Goal: Task Accomplishment & Management: Use online tool/utility

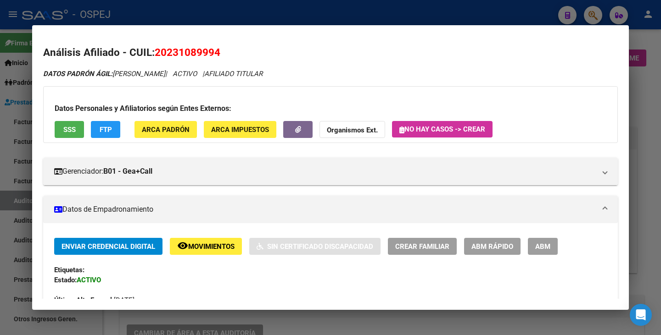
scroll to position [459, 0]
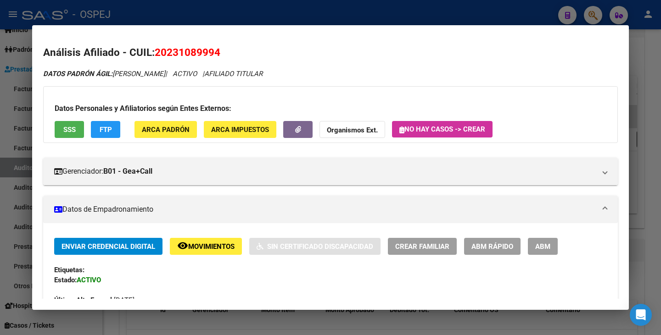
click at [27, 196] on div at bounding box center [330, 167] width 661 height 335
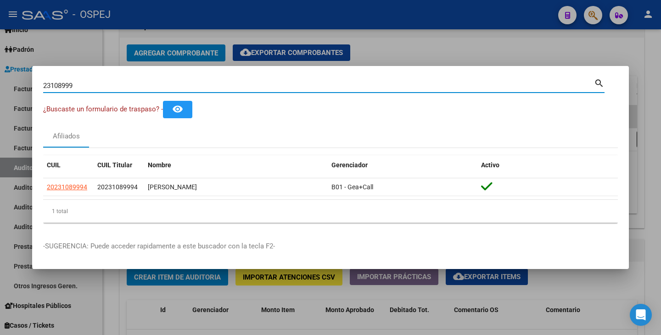
drag, startPoint x: 84, startPoint y: 86, endPoint x: 0, endPoint y: 78, distance: 84.8
click at [0, 78] on div "23108999 Buscar (apellido, dni, cuil, nro traspaso, cuit, obra social) search ¿…" at bounding box center [330, 167] width 661 height 335
paste input "291872210"
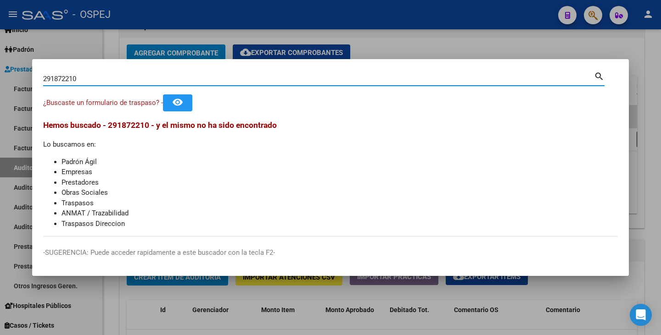
drag, startPoint x: 99, startPoint y: 81, endPoint x: 0, endPoint y: 73, distance: 98.9
click at [0, 73] on div "291872210 Buscar (apellido, dni, cuil, nro traspaso, cuit, obra social) search …" at bounding box center [330, 167] width 661 height 335
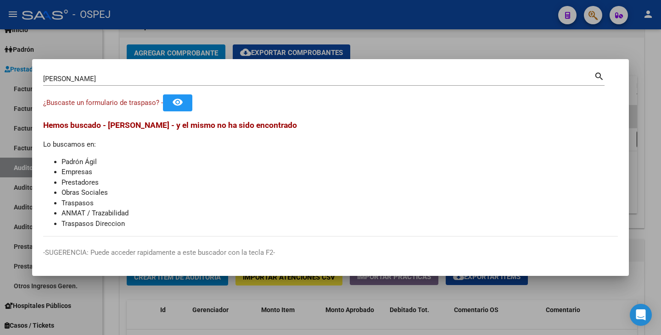
click at [84, 78] on input "[PERSON_NAME]" at bounding box center [318, 79] width 551 height 8
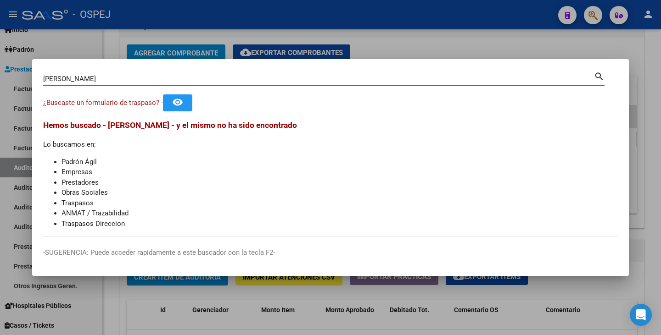
type input "[PERSON_NAME]"
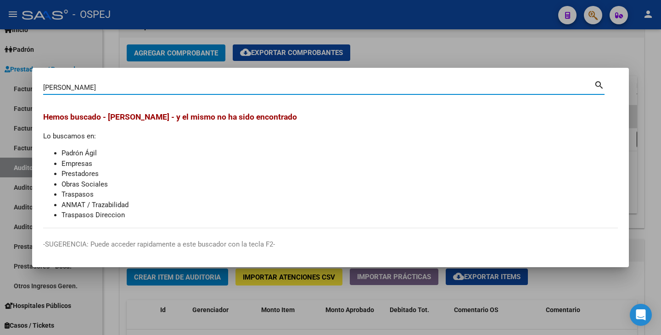
drag, startPoint x: 126, startPoint y: 89, endPoint x: 0, endPoint y: 73, distance: 127.1
click at [0, 73] on div "[PERSON_NAME] (apellido, dni, cuil, nro traspaso, cuit, obra social) search [PE…" at bounding box center [330, 167] width 661 height 335
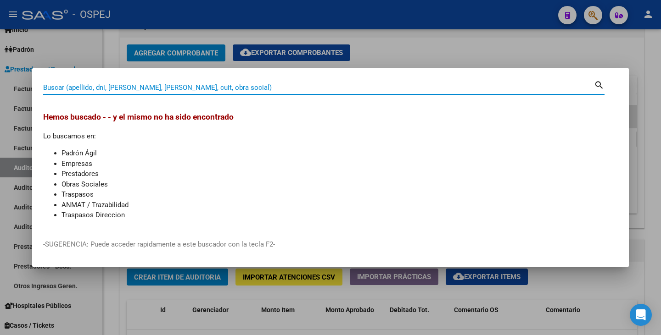
paste input "29189210"
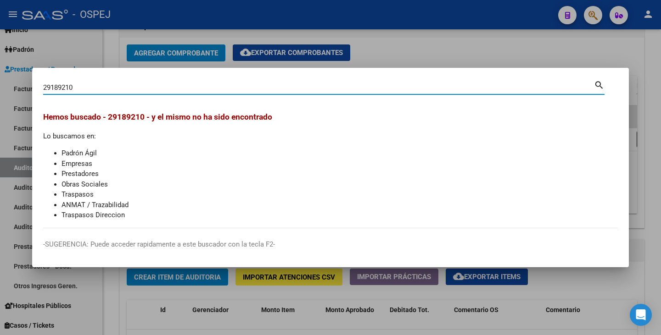
type input "29189210"
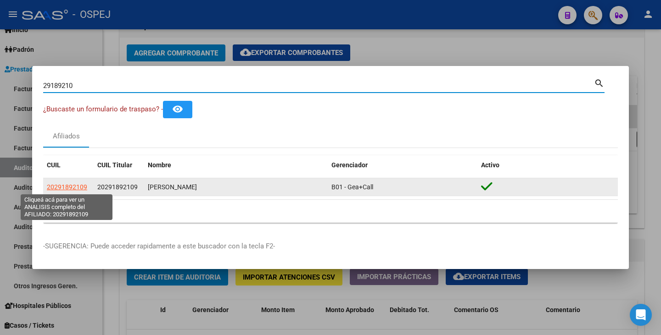
click at [61, 187] on span "20291892109" at bounding box center [67, 187] width 40 height 7
type textarea "20291892109"
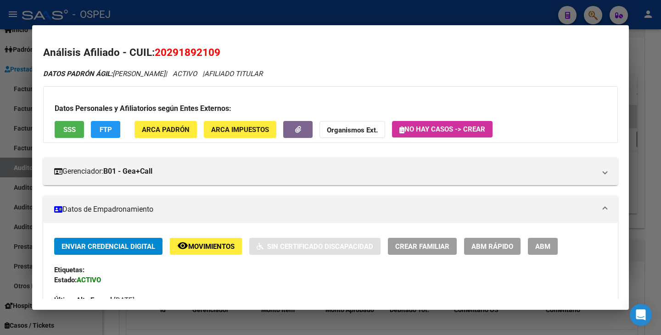
drag, startPoint x: 167, startPoint y: 51, endPoint x: 216, endPoint y: 52, distance: 48.2
click at [216, 52] on span "20291892109" at bounding box center [188, 52] width 66 height 12
copy span "29189210"
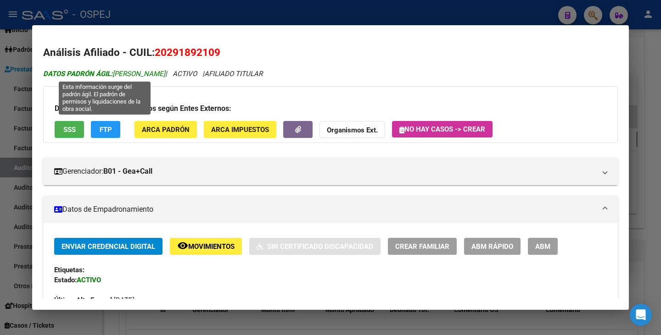
drag, startPoint x: 116, startPoint y: 71, endPoint x: 163, endPoint y: 73, distance: 47.3
click at [163, 73] on span "DATOS PADRÓN ÁGIL: [PERSON_NAME]" at bounding box center [104, 74] width 122 height 8
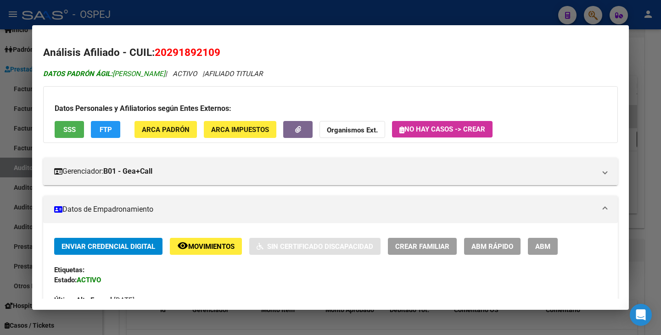
copy span "[PERSON_NAME]"
click at [17, 139] on div at bounding box center [330, 167] width 661 height 335
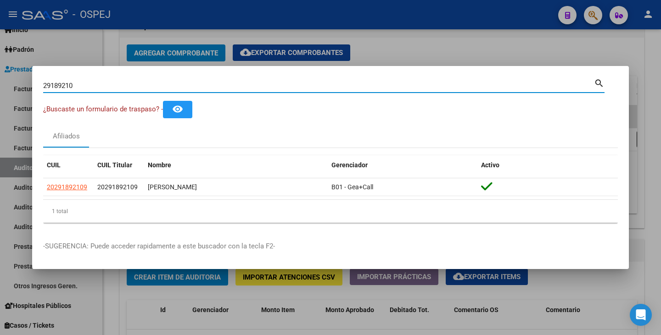
drag, startPoint x: 86, startPoint y: 88, endPoint x: 20, endPoint y: 76, distance: 66.7
click at [20, 76] on div "29189210 Buscar (apellido, dni, cuil, nro traspaso, cuit, obra social) search ¿…" at bounding box center [330, 167] width 661 height 335
paste input "50937954"
type input "50937954"
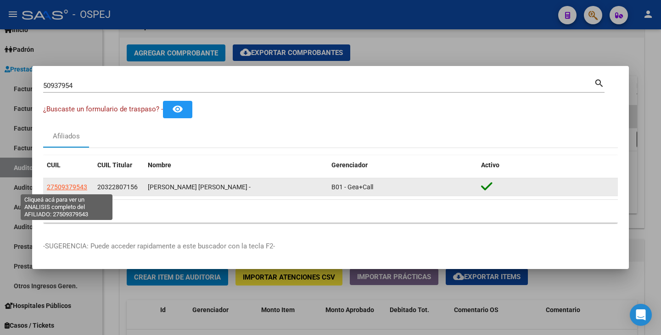
click at [78, 188] on span "27509379543" at bounding box center [67, 187] width 40 height 7
type textarea "27509379543"
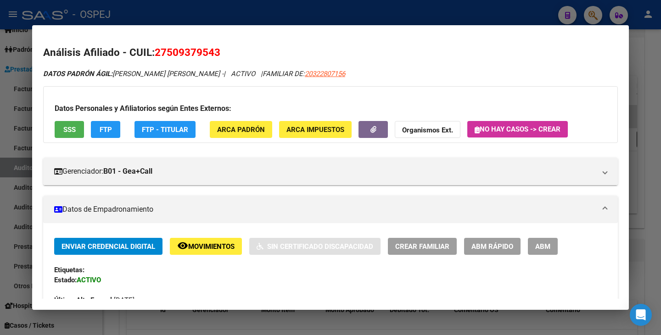
drag, startPoint x: 156, startPoint y: 51, endPoint x: 221, endPoint y: 51, distance: 65.2
click at [222, 51] on h2 "Análisis Afiliado - CUIL: 27509379543" at bounding box center [330, 53] width 574 height 16
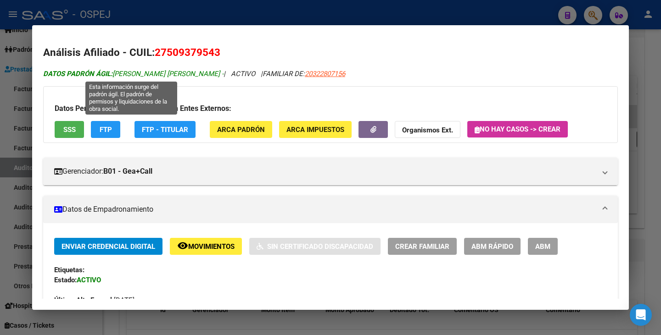
drag, startPoint x: 114, startPoint y: 75, endPoint x: 214, endPoint y: 77, distance: 99.6
click at [214, 77] on span "DATOS PADRÓN ÁGIL: [PERSON_NAME] [PERSON_NAME] -" at bounding box center [133, 74] width 180 height 8
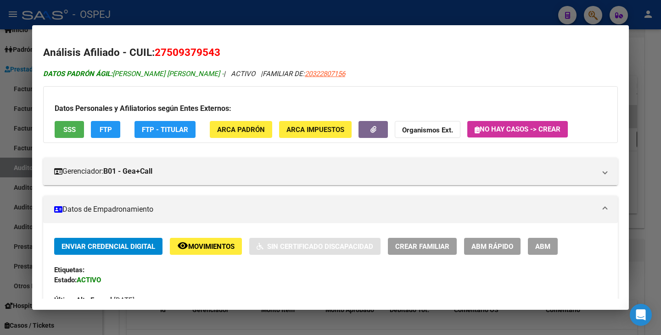
copy span "[PERSON_NAME] [PERSON_NAME]"
click at [6, 260] on div at bounding box center [330, 167] width 661 height 335
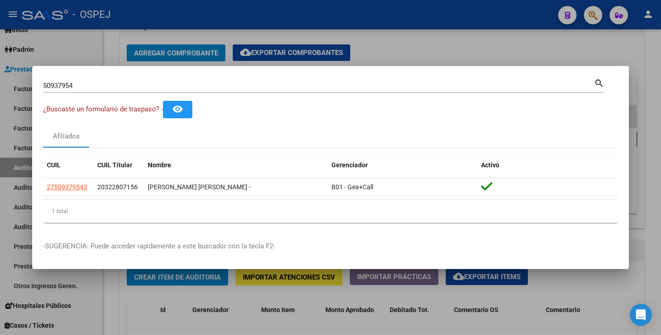
click at [182, 300] on div at bounding box center [330, 167] width 661 height 335
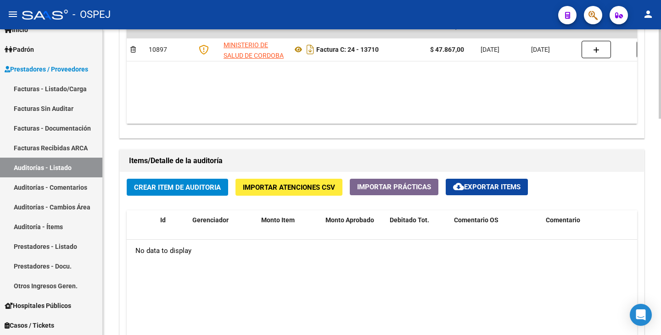
scroll to position [551, 0]
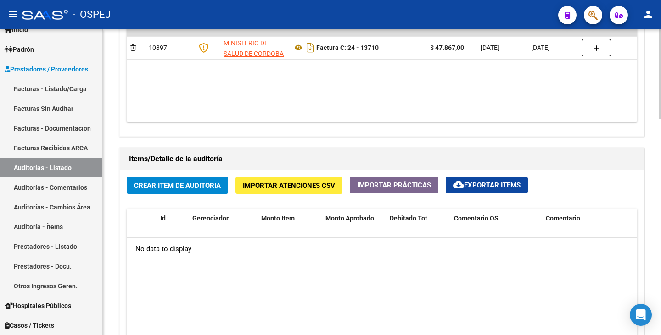
click at [276, 188] on span "Importar Atenciones CSV" at bounding box center [289, 186] width 92 height 8
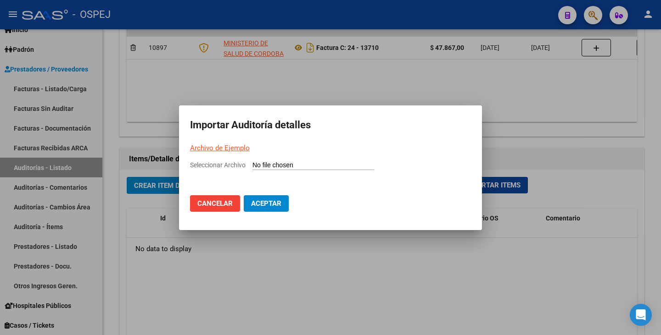
click at [266, 165] on input "Seleccionar Archivo" at bounding box center [313, 165] width 122 height 9
type input "C:\fakepath\Hospital [PERSON_NAME] FC 13710.csv"
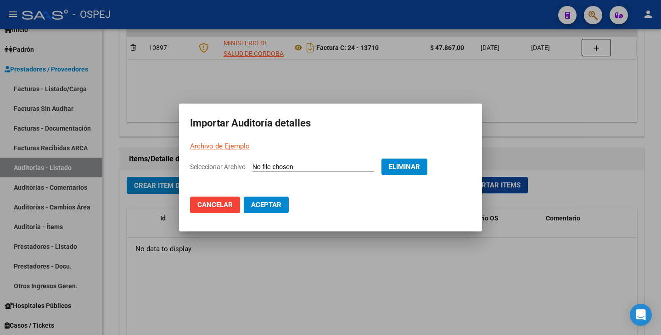
click at [262, 203] on span "Aceptar" at bounding box center [266, 205] width 30 height 8
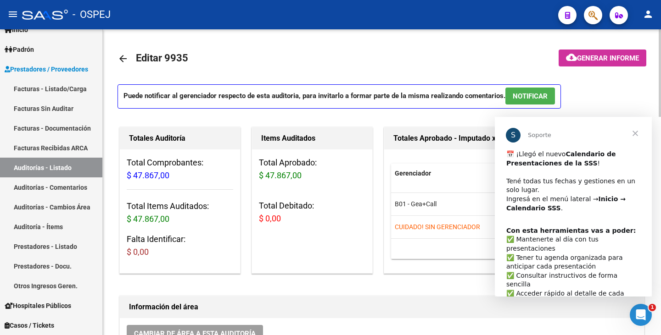
scroll to position [0, 0]
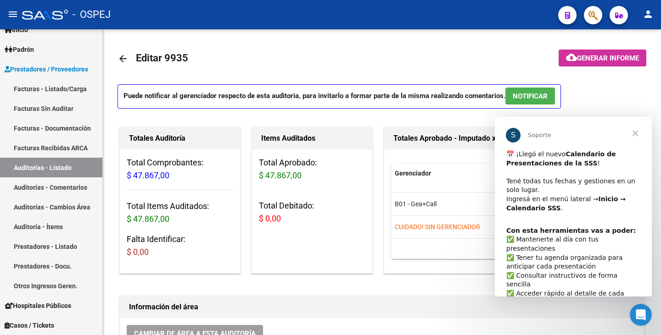
click at [633, 134] on span "Cerrar" at bounding box center [634, 133] width 33 height 33
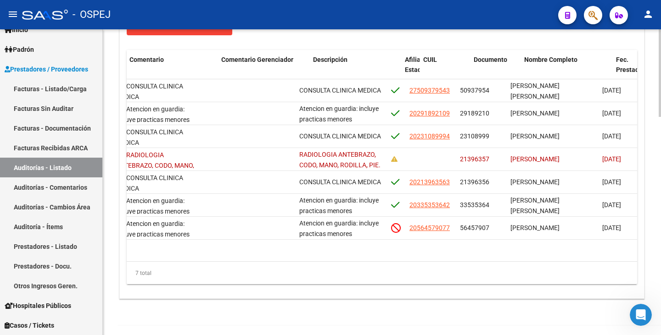
scroll to position [0, 398]
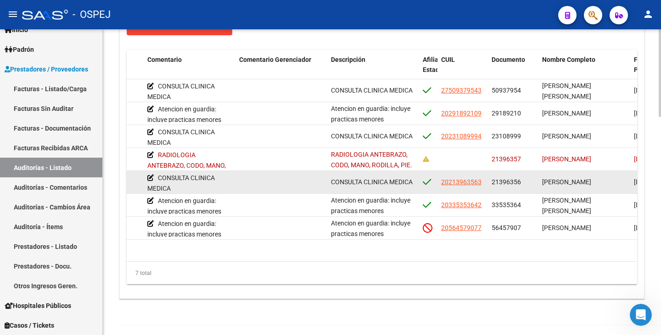
drag, startPoint x: 491, startPoint y: 180, endPoint x: 521, endPoint y: 179, distance: 29.4
click at [521, 179] on div "21396356" at bounding box center [512, 182] width 43 height 11
copy span "21396356"
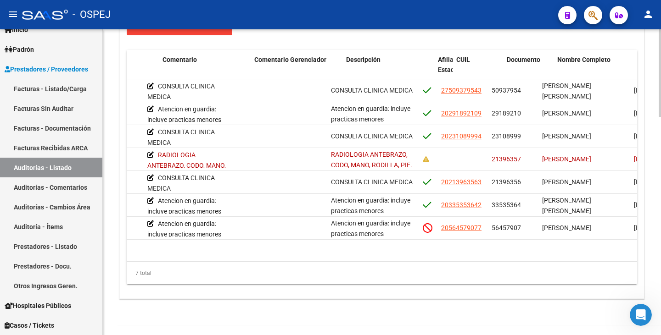
scroll to position [0, 0]
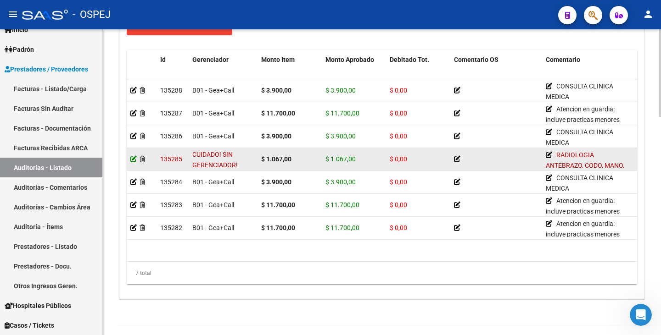
click at [133, 156] on icon at bounding box center [133, 159] width 6 height 6
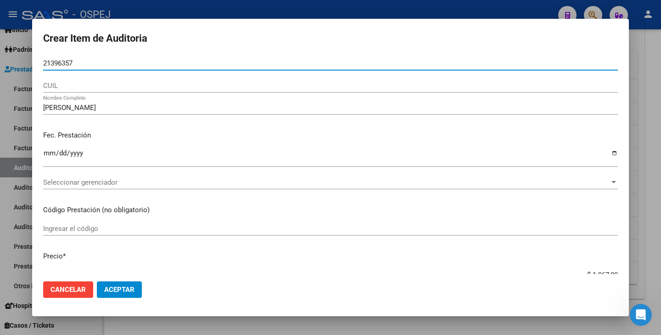
drag, startPoint x: 84, startPoint y: 62, endPoint x: 0, endPoint y: 46, distance: 85.4
click at [0, 46] on div "Crear Item de Auditoria 21396357 Nro Documento CUIL [PERSON_NAME] Nombre Comple…" at bounding box center [330, 167] width 661 height 335
paste input "21396356"
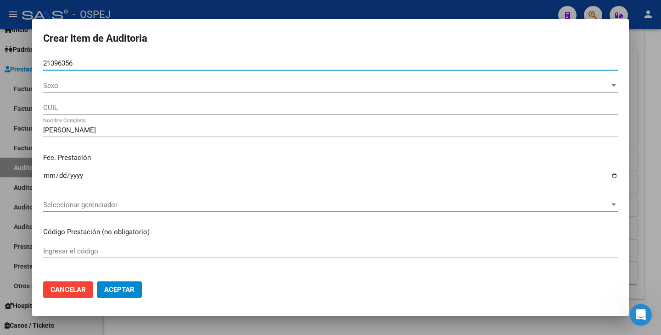
type input "21396356"
click at [84, 88] on span "Sexo" at bounding box center [326, 86] width 566 height 8
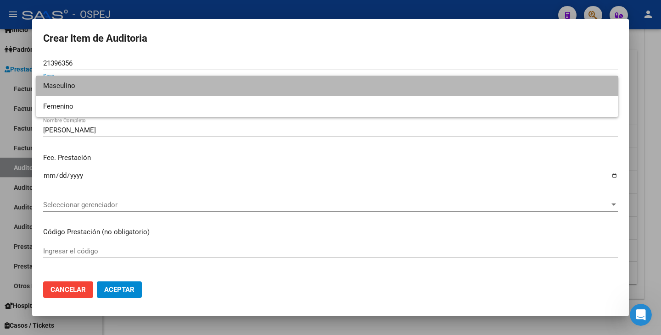
click at [81, 92] on span "Masculino" at bounding box center [327, 86] width 568 height 21
type input "20213963563"
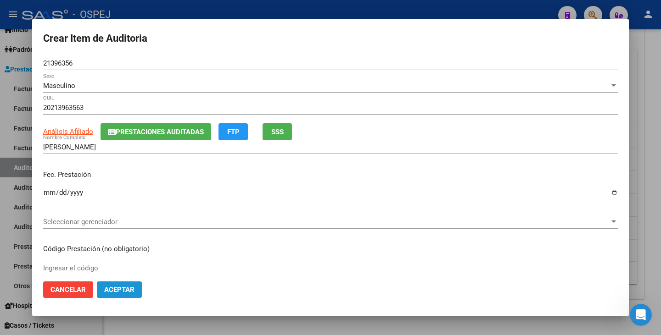
click at [131, 286] on span "Aceptar" at bounding box center [119, 290] width 30 height 8
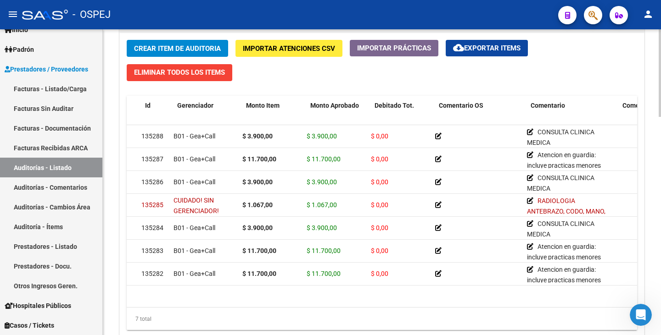
scroll to position [0, 15]
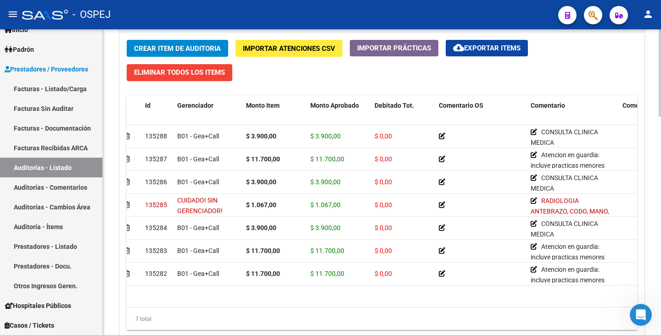
drag, startPoint x: 221, startPoint y: 318, endPoint x: 167, endPoint y: 308, distance: 55.6
click at [169, 309] on div "7 total" at bounding box center [382, 319] width 510 height 23
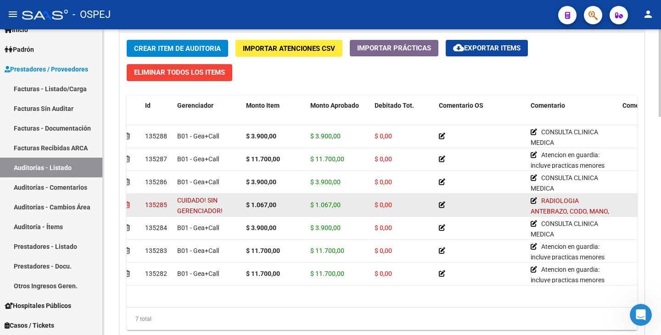
click at [128, 206] on icon at bounding box center [127, 205] width 6 height 6
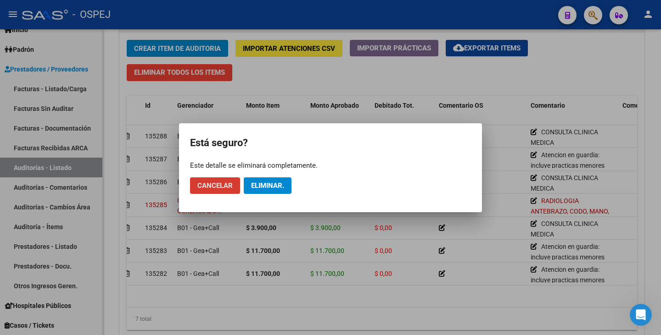
click at [214, 303] on div at bounding box center [330, 167] width 661 height 335
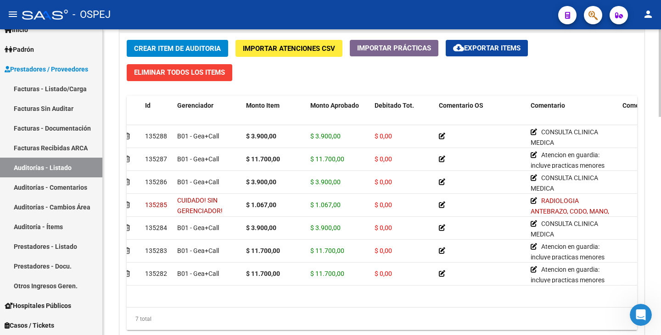
scroll to position [0, 0]
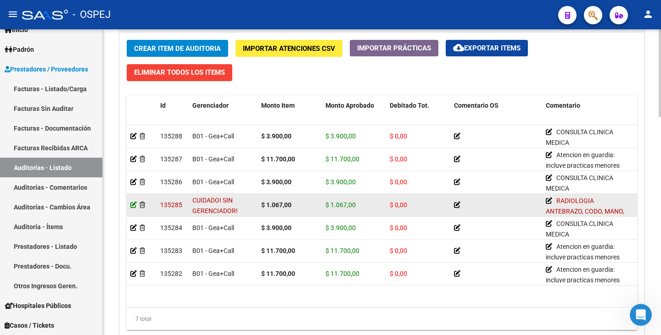
click at [134, 204] on icon at bounding box center [133, 205] width 6 height 6
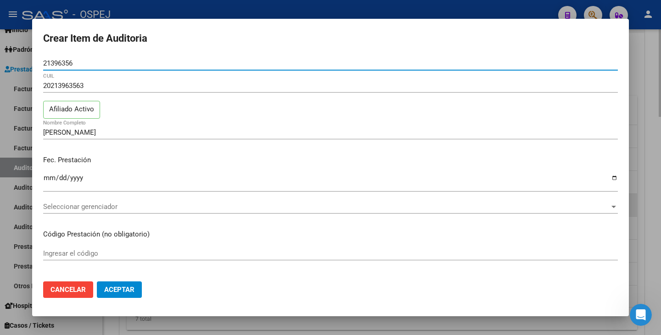
click at [134, 204] on span "Seleccionar gerenciador" at bounding box center [326, 207] width 566 height 8
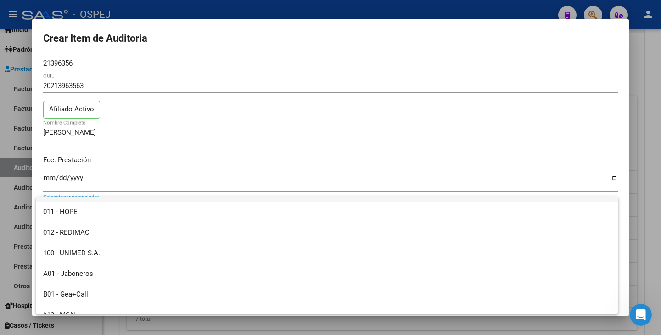
scroll to position [92, 0]
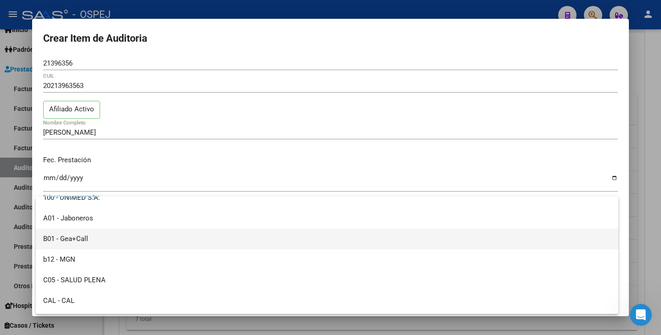
click at [126, 238] on span "B01 - Gea+Call" at bounding box center [327, 239] width 568 height 21
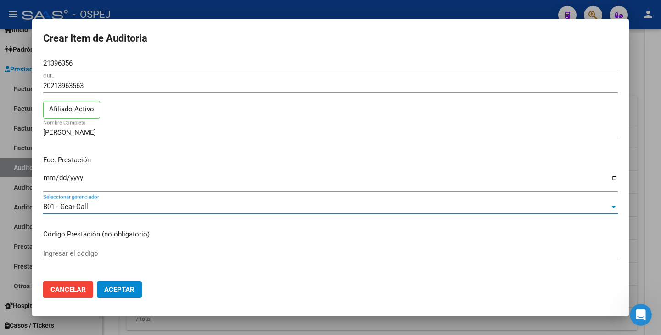
click at [121, 288] on span "Aceptar" at bounding box center [119, 290] width 30 height 8
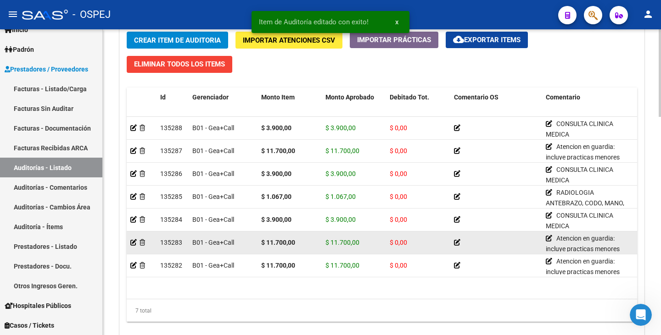
scroll to position [763, 0]
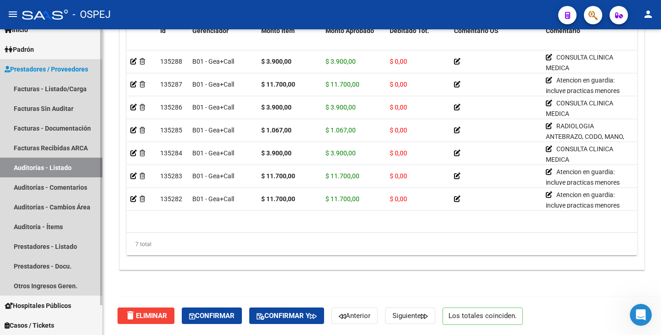
click at [44, 167] on link "Auditorías - Listado" at bounding box center [51, 168] width 102 height 20
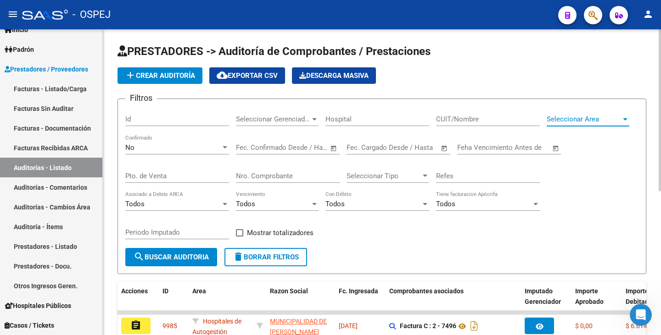
click at [587, 118] on span "Seleccionar Area" at bounding box center [583, 119] width 74 height 8
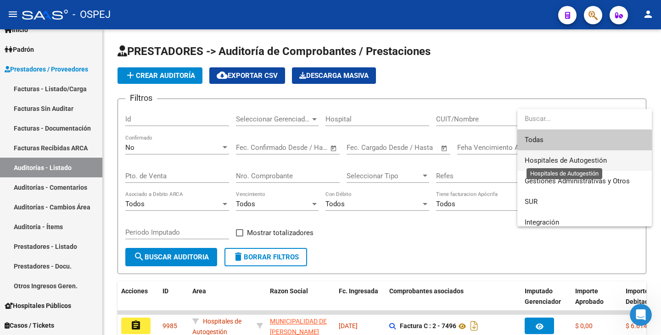
click at [559, 159] on span "Hospitales de Autogestión" at bounding box center [565, 160] width 82 height 8
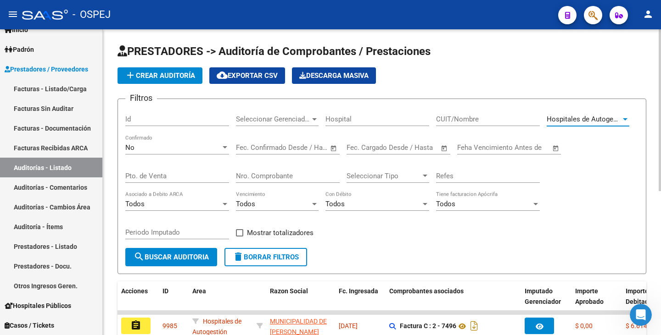
click at [190, 263] on button "search Buscar Auditoria" at bounding box center [171, 257] width 92 height 18
click at [166, 256] on span "search Buscar Auditoria" at bounding box center [171, 257] width 75 height 8
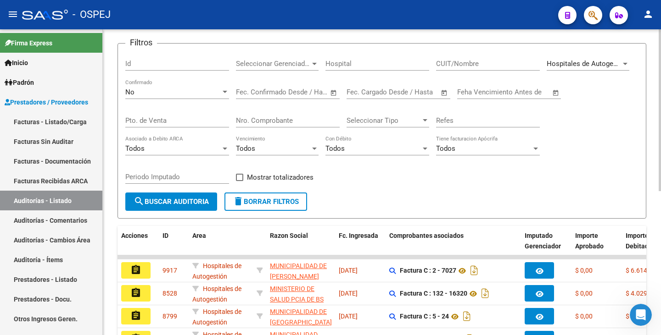
scroll to position [42, 0]
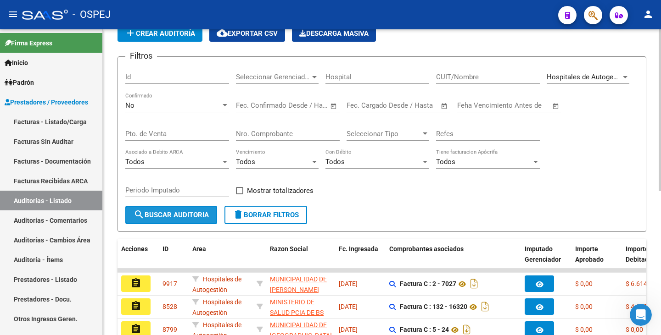
click at [161, 217] on span "search Buscar Auditoria" at bounding box center [171, 215] width 75 height 8
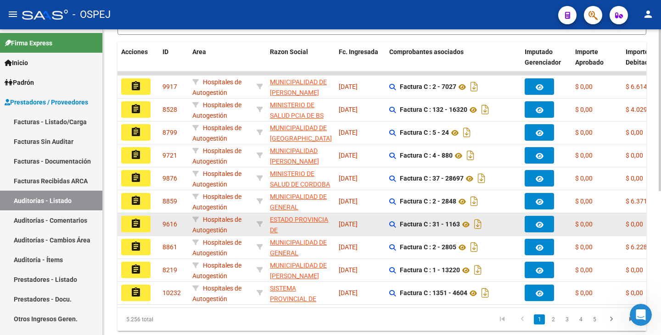
scroll to position [272, 0]
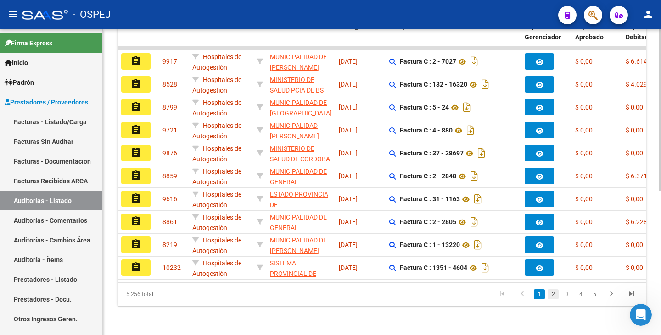
click at [554, 296] on link "2" at bounding box center [552, 294] width 11 height 10
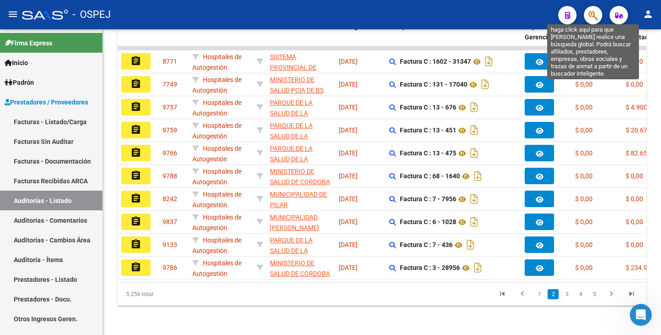
click at [591, 17] on icon "button" at bounding box center [592, 15] width 9 height 11
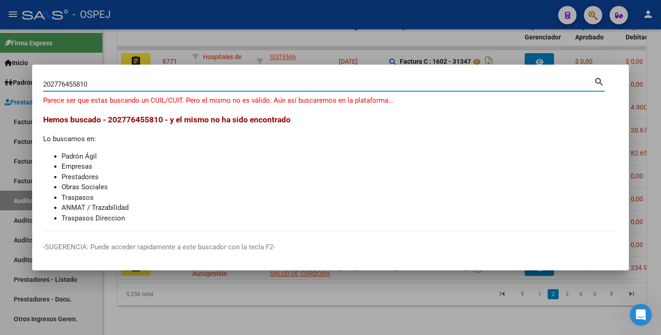
click at [50, 86] on input "202776455810" at bounding box center [318, 84] width 551 height 8
click at [118, 87] on input "2776455810" at bounding box center [318, 84] width 551 height 8
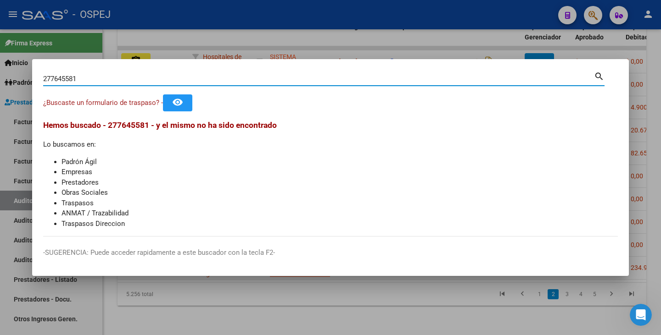
click at [95, 75] on input "277645581" at bounding box center [318, 79] width 551 height 8
type input "27764558"
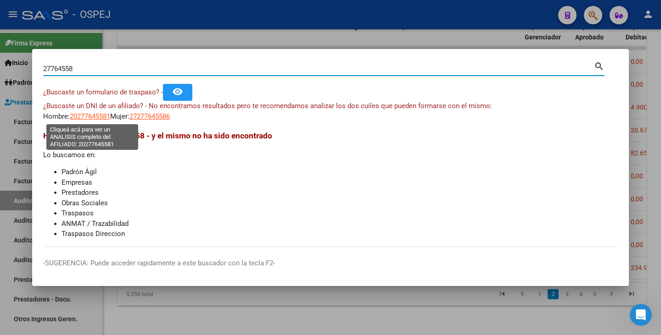
click at [106, 117] on span "20277645581" at bounding box center [90, 116] width 40 height 8
type textarea "20277645581"
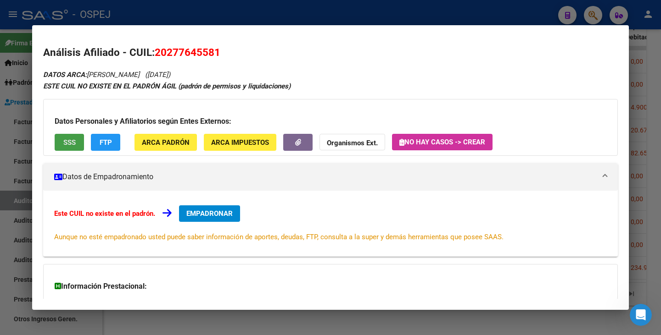
click at [74, 141] on span "SSS" at bounding box center [69, 143] width 12 height 8
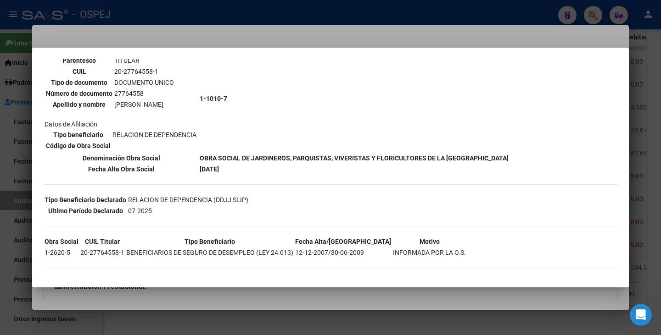
scroll to position [78, 0]
click at [204, 39] on div at bounding box center [330, 167] width 661 height 335
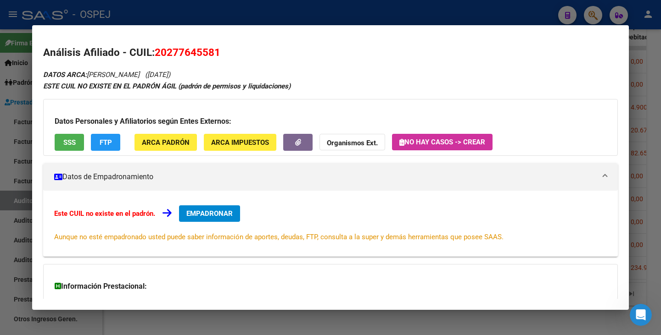
click at [125, 319] on div at bounding box center [330, 167] width 661 height 335
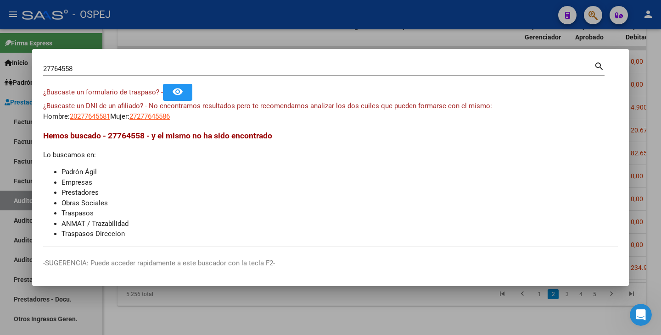
click at [127, 313] on div at bounding box center [330, 167] width 661 height 335
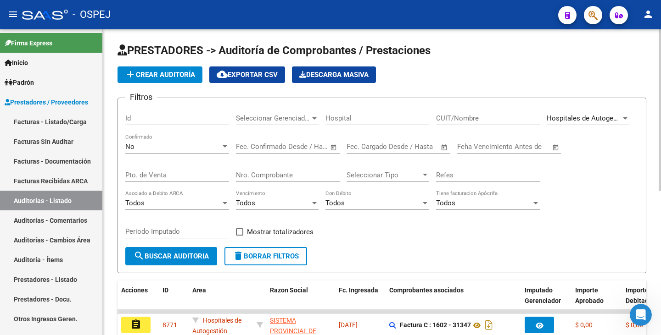
scroll to position [0, 0]
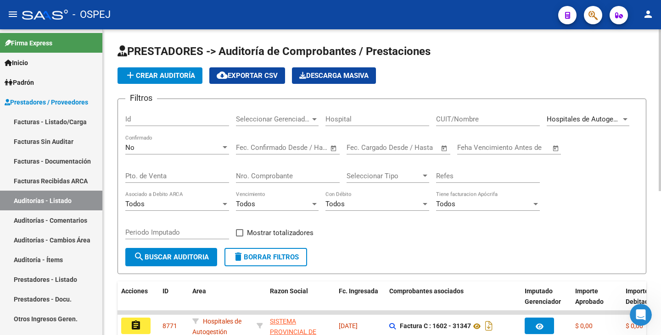
click at [220, 145] on div "No" at bounding box center [172, 148] width 95 height 8
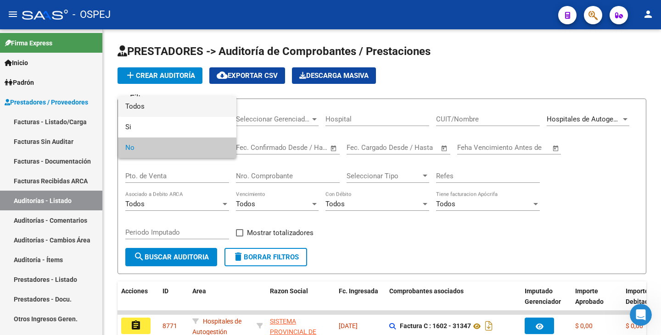
click at [198, 105] on span "Todos" at bounding box center [177, 106] width 104 height 21
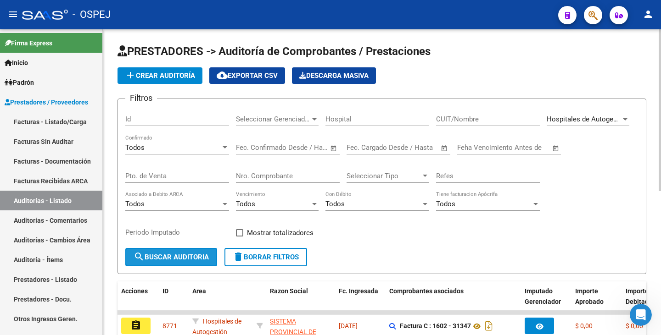
click at [180, 254] on span "search Buscar Auditoria" at bounding box center [171, 257] width 75 height 8
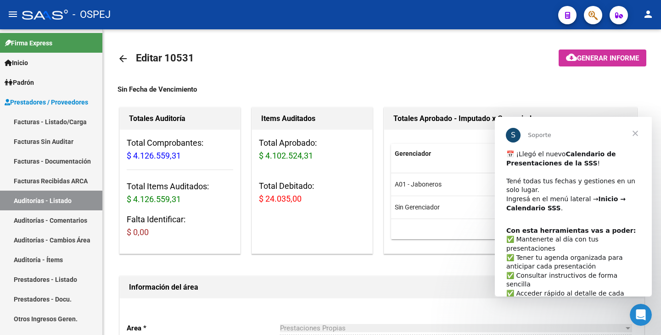
click at [636, 134] on span "Cerrar" at bounding box center [634, 133] width 33 height 33
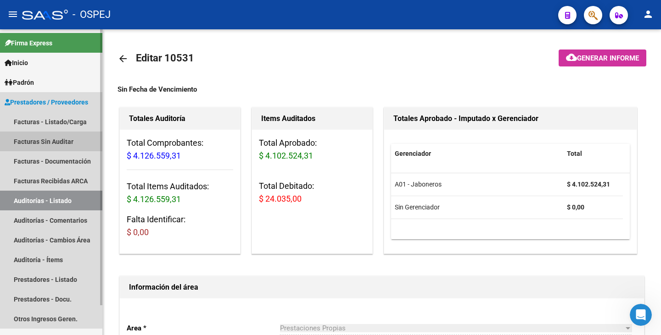
click at [70, 145] on link "Facturas Sin Auditar" at bounding box center [51, 142] width 102 height 20
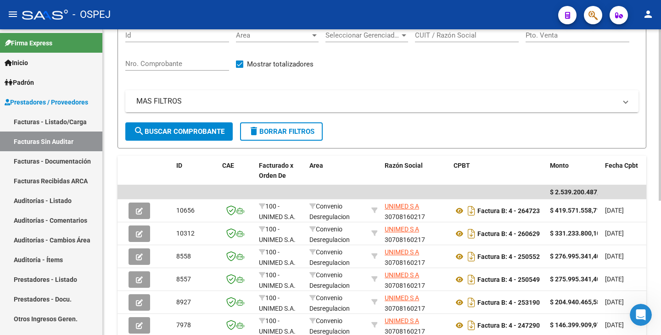
scroll to position [92, 0]
